Goal: Task Accomplishment & Management: Manage account settings

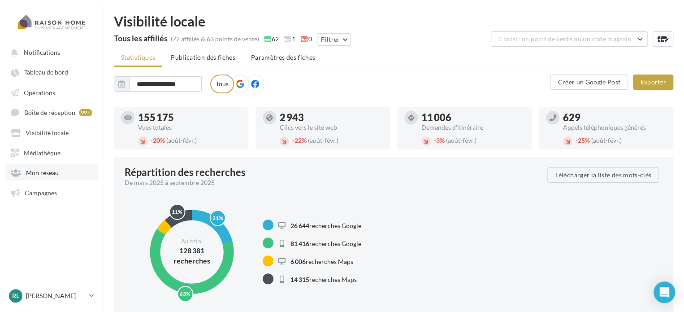
click at [42, 173] on span "Mon réseau" at bounding box center [42, 173] width 33 height 8
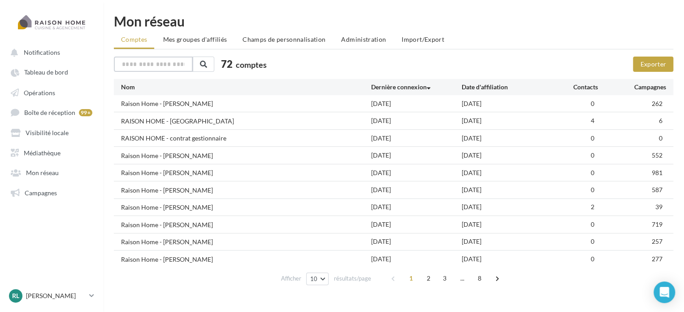
click at [154, 65] on input "text" at bounding box center [153, 63] width 79 height 15
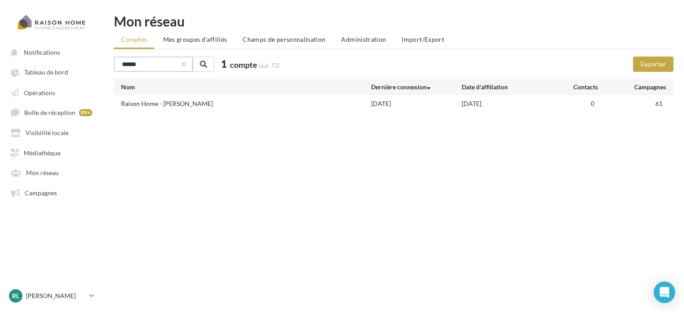
type input "******"
click at [185, 64] on button "button" at bounding box center [183, 64] width 4 height 4
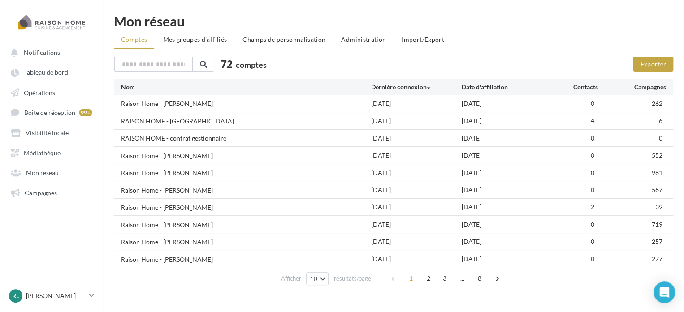
click at [174, 62] on input "text" at bounding box center [153, 63] width 79 height 15
click at [31, 296] on p "[PERSON_NAME]" at bounding box center [56, 295] width 60 height 9
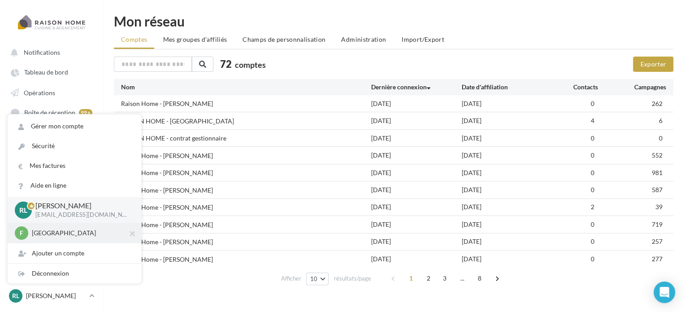
click at [56, 235] on p "[GEOGRAPHIC_DATA]" at bounding box center [81, 232] width 99 height 9
